Goal: Obtain resource: Obtain resource

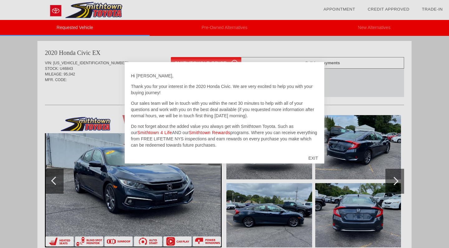
click at [315, 158] on div "EXIT" at bounding box center [313, 158] width 22 height 19
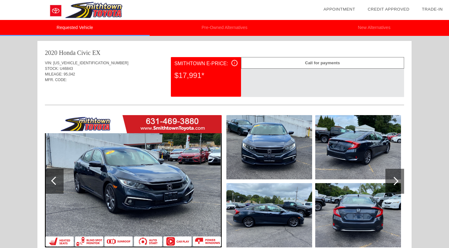
click at [395, 178] on div at bounding box center [394, 181] width 8 height 8
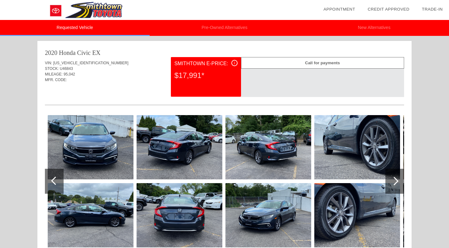
click at [395, 180] on div at bounding box center [394, 181] width 8 height 8
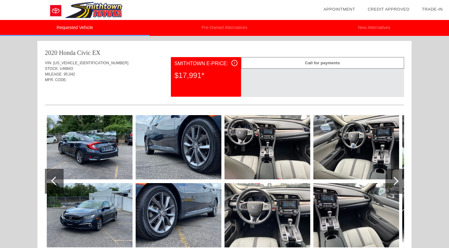
click at [395, 180] on div at bounding box center [394, 181] width 8 height 8
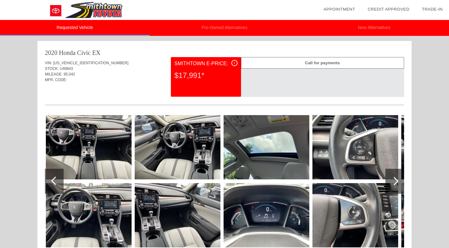
click at [395, 180] on div at bounding box center [394, 181] width 8 height 8
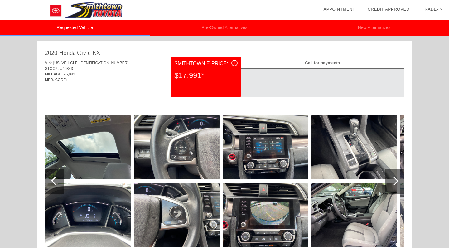
click at [395, 180] on div at bounding box center [394, 181] width 8 height 8
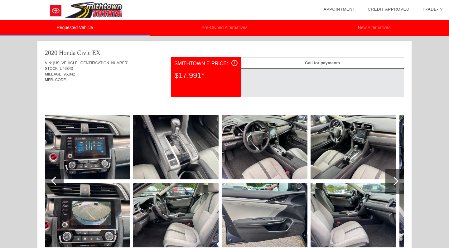
click at [395, 180] on div at bounding box center [394, 181] width 8 height 8
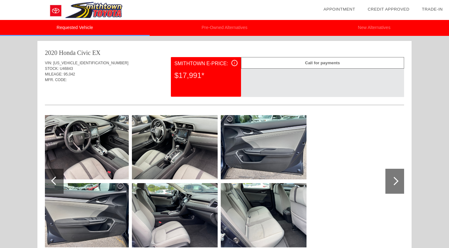
click at [395, 180] on div at bounding box center [394, 181] width 8 height 8
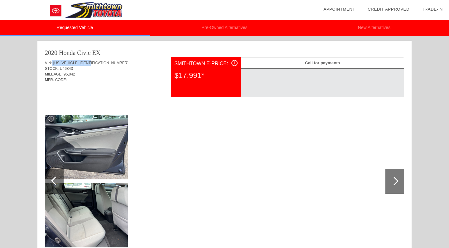
drag, startPoint x: 93, startPoint y: 61, endPoint x: 53, endPoint y: 62, distance: 40.2
click at [53, 62] on div "VIN: [US_VEHICLE_IDENTIFICATION_NUMBER]" at bounding box center [224, 63] width 359 height 6
copy div "[US_VEHICLE_IDENTIFICATION_NUMBER]"
click at [63, 62] on span "[US_VEHICLE_IDENTIFICATION_NUMBER]" at bounding box center [90, 63] width 75 height 4
drag, startPoint x: 54, startPoint y: 62, endPoint x: 96, endPoint y: 64, distance: 42.1
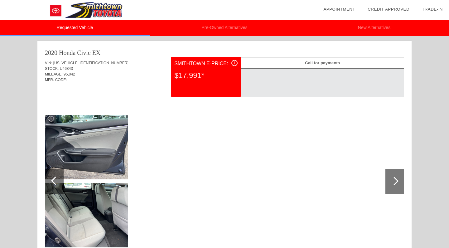
click at [96, 64] on div "VIN: [US_VEHICLE_IDENTIFICATION_NUMBER]" at bounding box center [224, 63] width 359 height 6
copy div "[US_VEHICLE_IDENTIFICATION_NUMBER]"
